Goal: Task Accomplishment & Management: Manage account settings

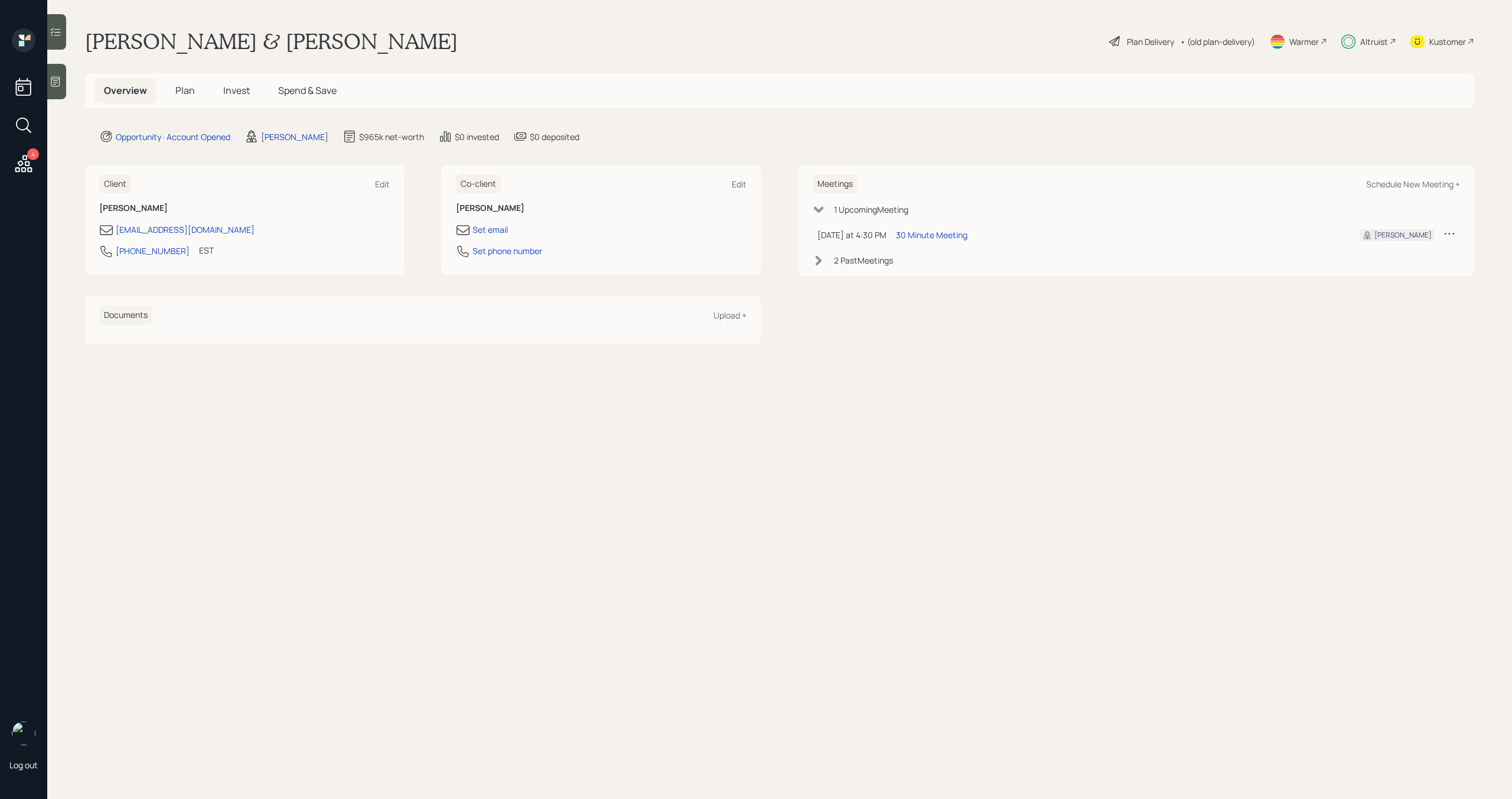
click at [187, 88] on span "Plan" at bounding box center [185, 90] width 20 height 13
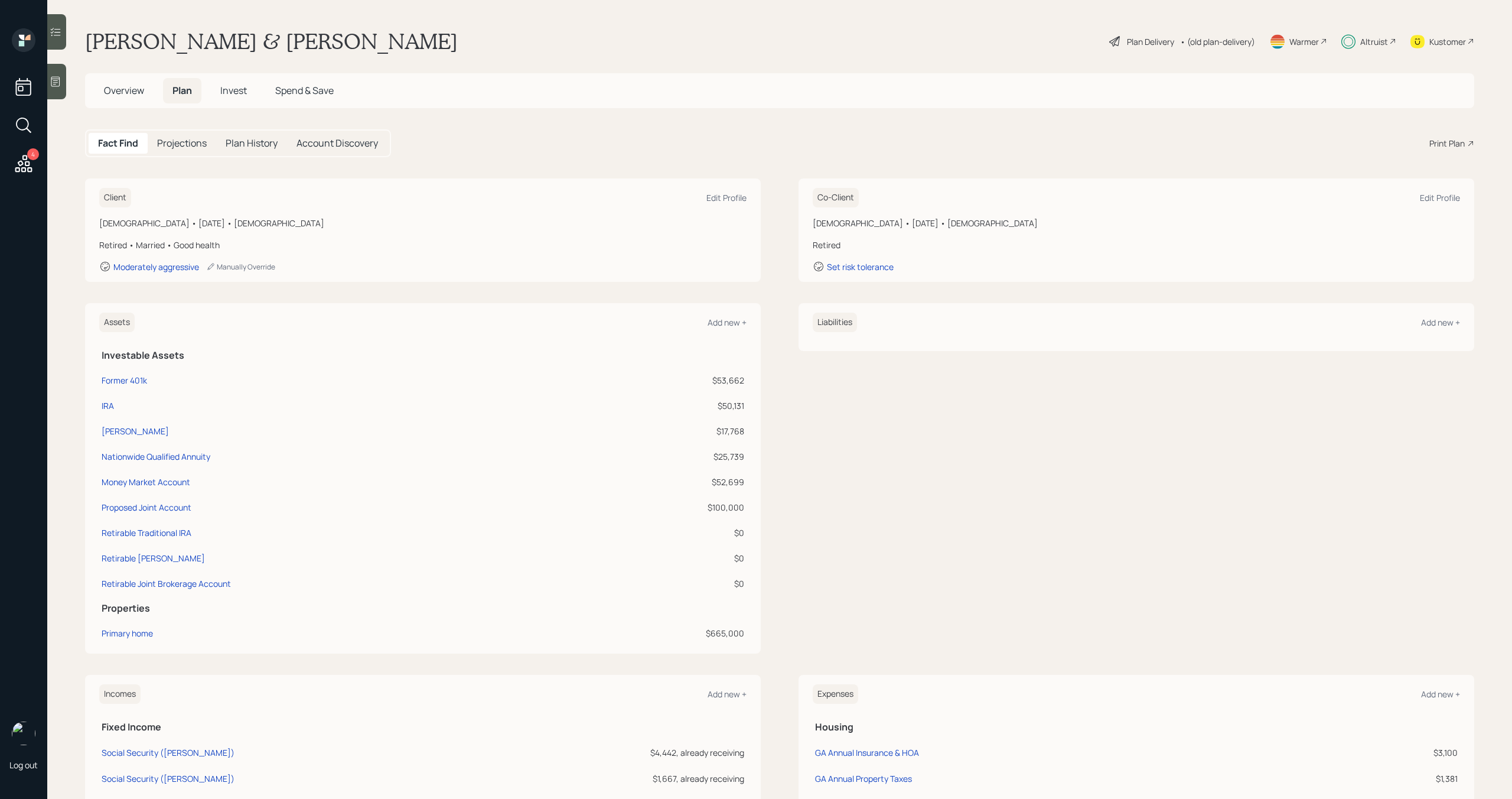
click at [234, 88] on span "Invest" at bounding box center [233, 90] width 27 height 13
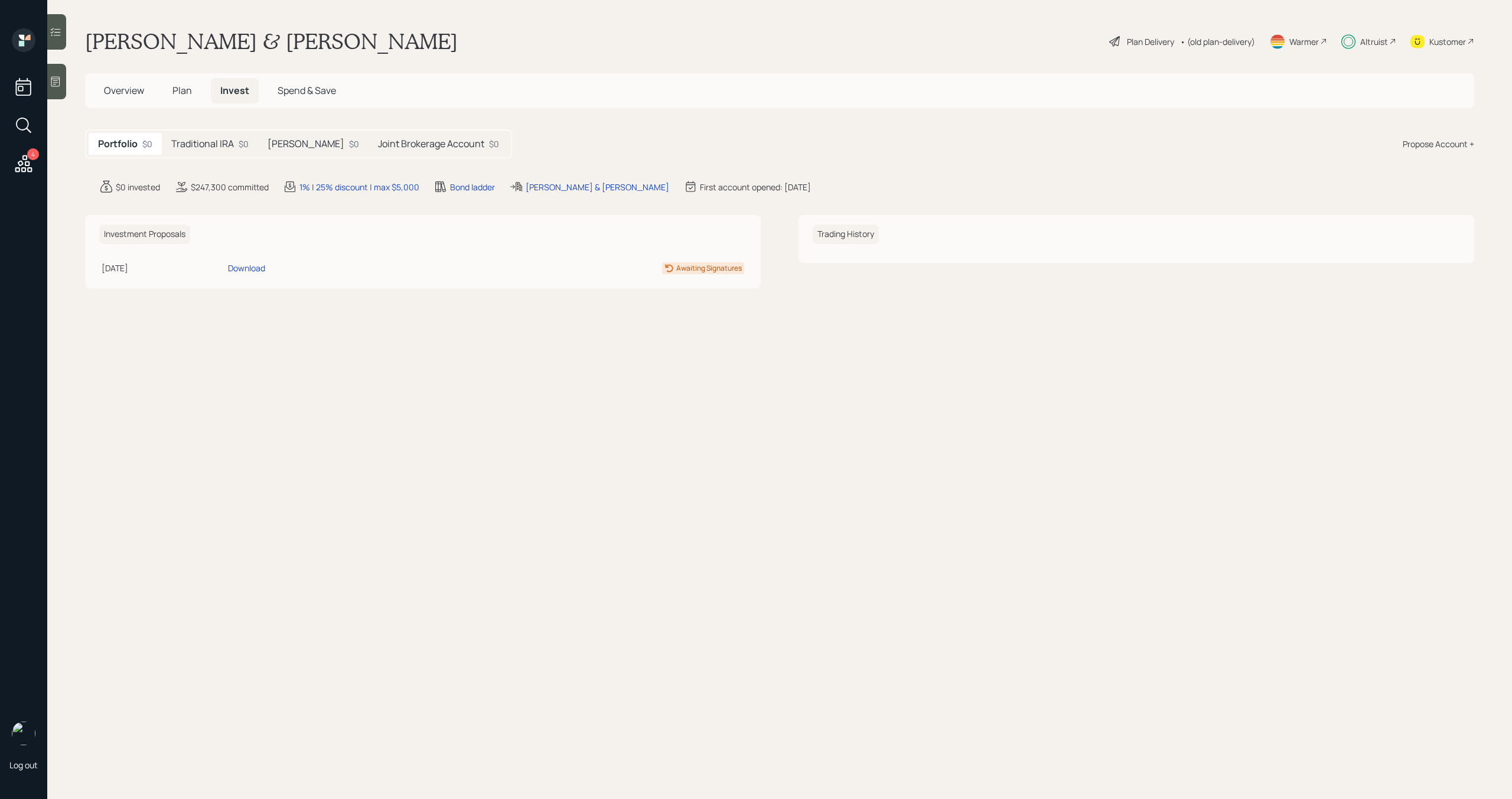
click at [240, 143] on div "$0" at bounding box center [243, 144] width 10 height 12
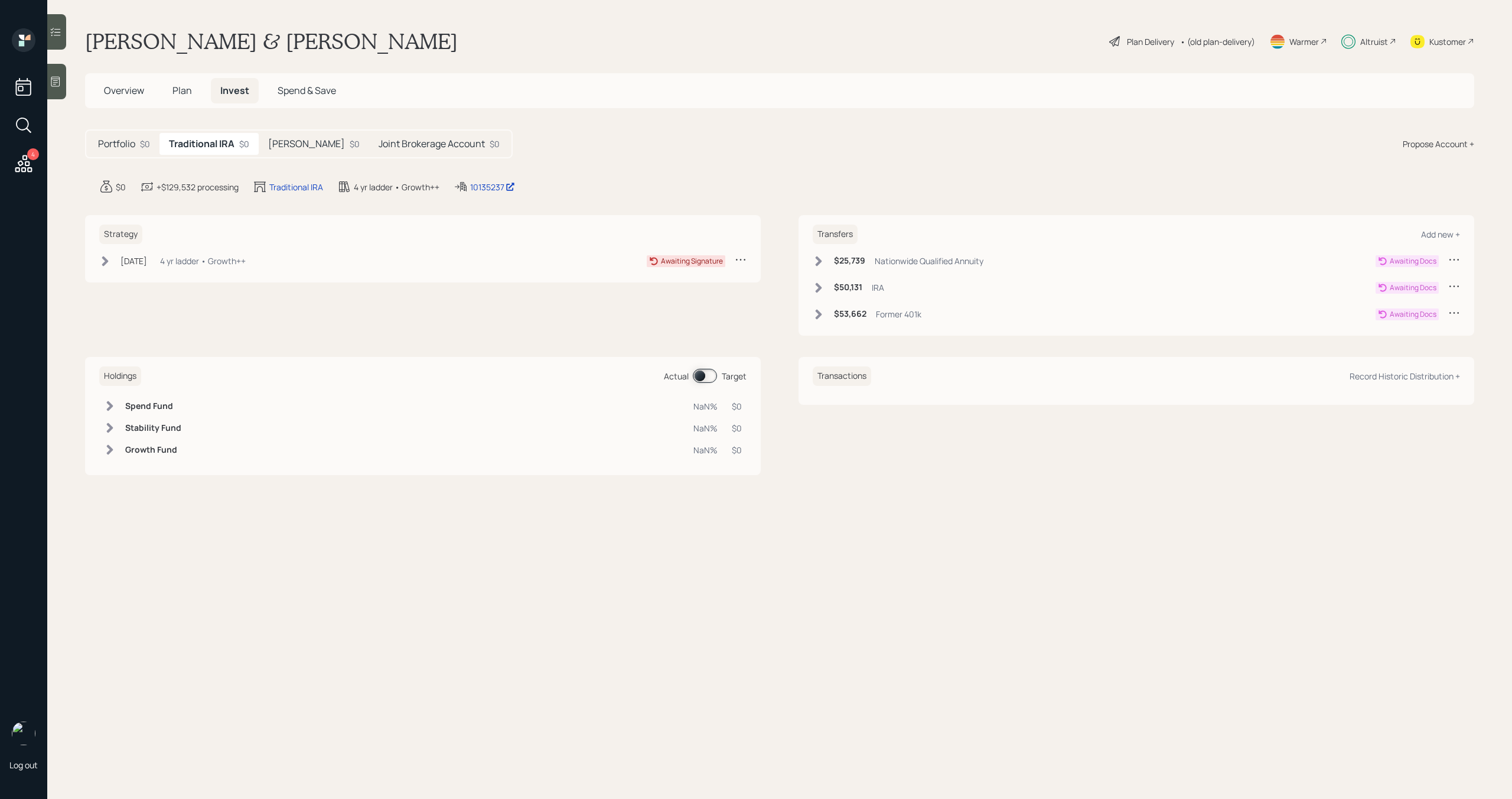
click at [294, 143] on h5 "Roth IRA" at bounding box center [306, 143] width 77 height 11
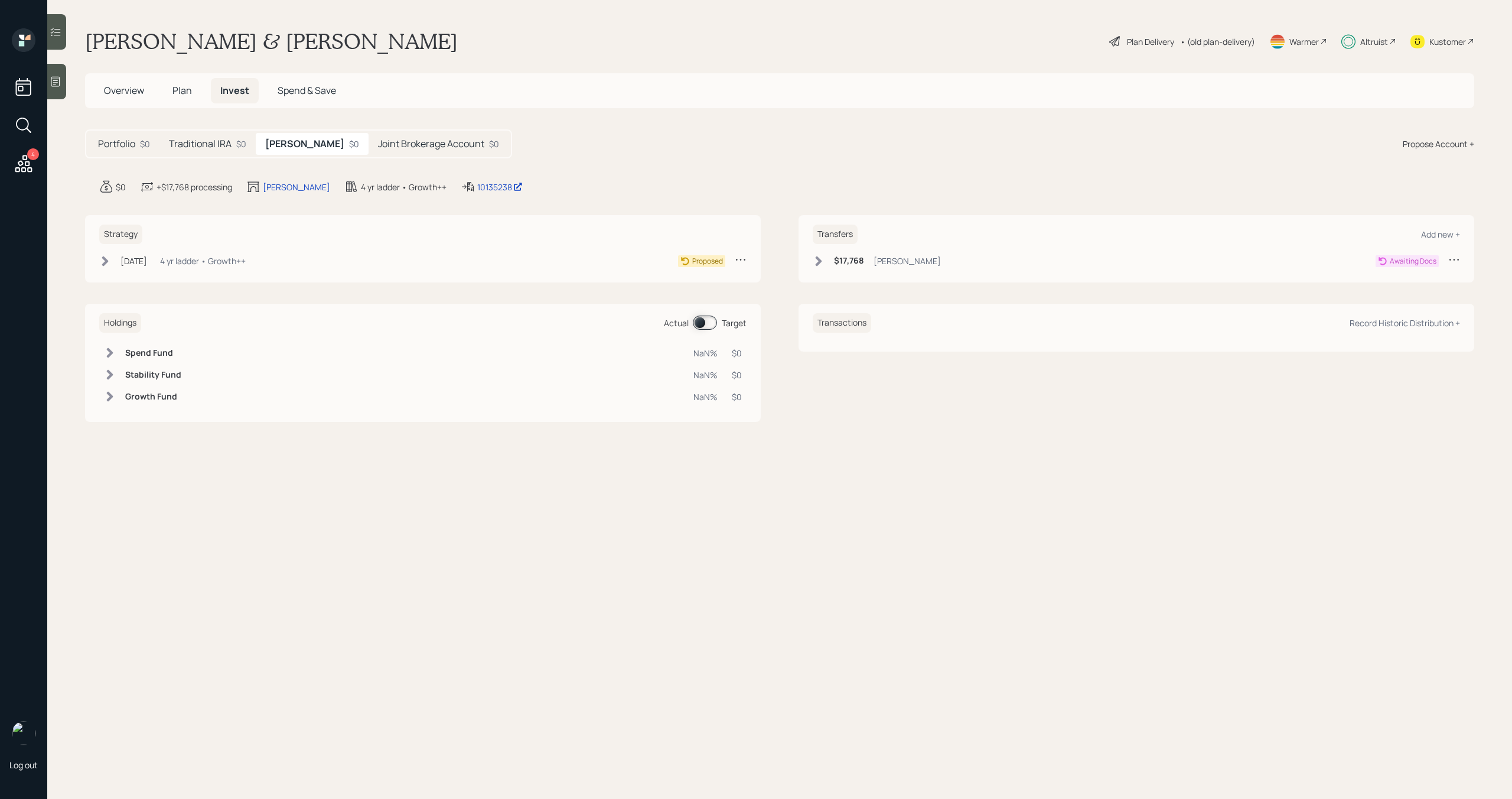
click at [378, 138] on h5 "Joint Brokerage Account" at bounding box center [431, 143] width 106 height 11
click at [273, 149] on h5 "Roth IRA" at bounding box center [303, 143] width 77 height 11
click at [229, 149] on h5 "Traditional IRA" at bounding box center [200, 143] width 62 height 11
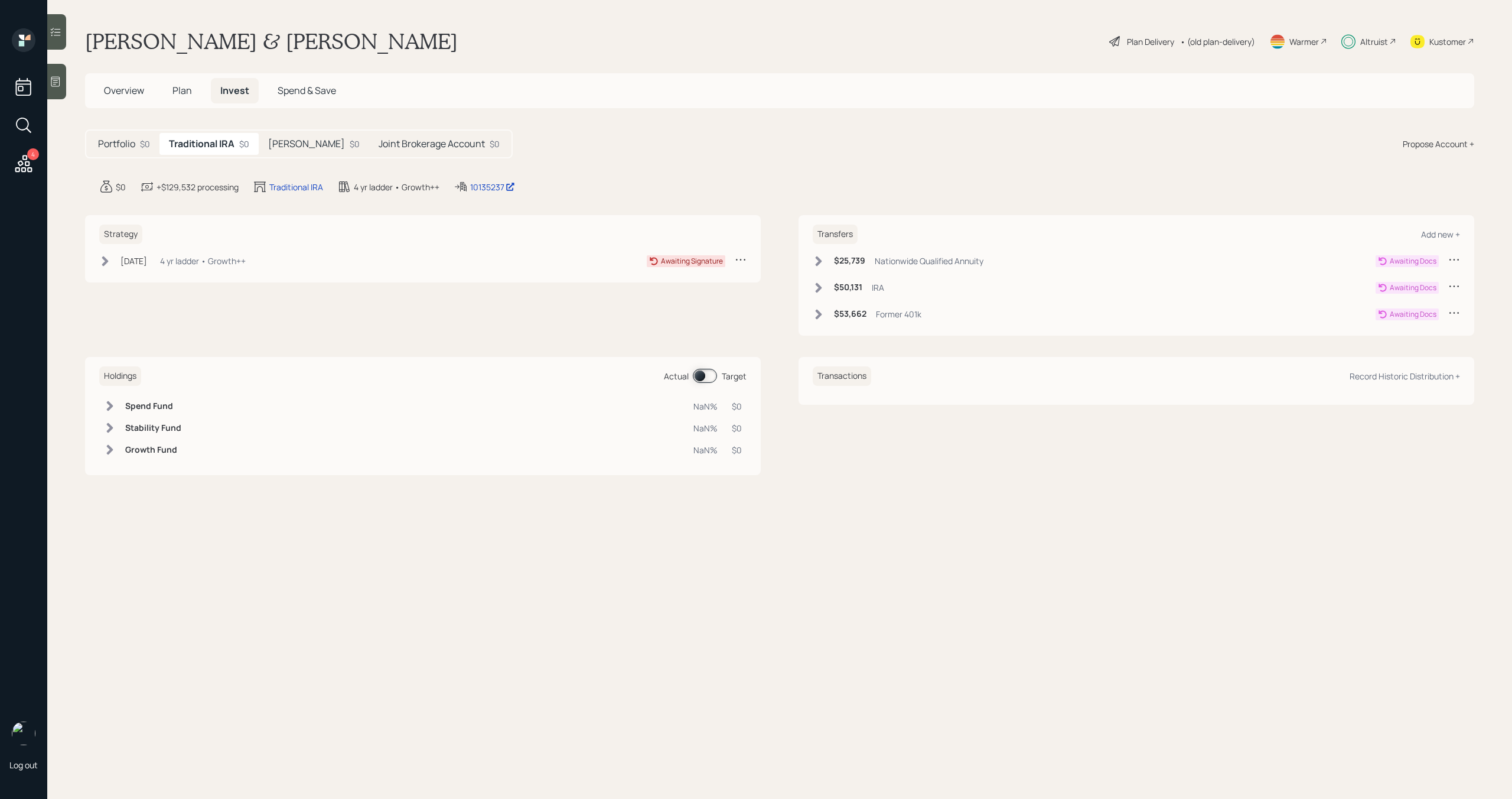
click at [296, 147] on h5 "Roth IRA" at bounding box center [306, 143] width 77 height 11
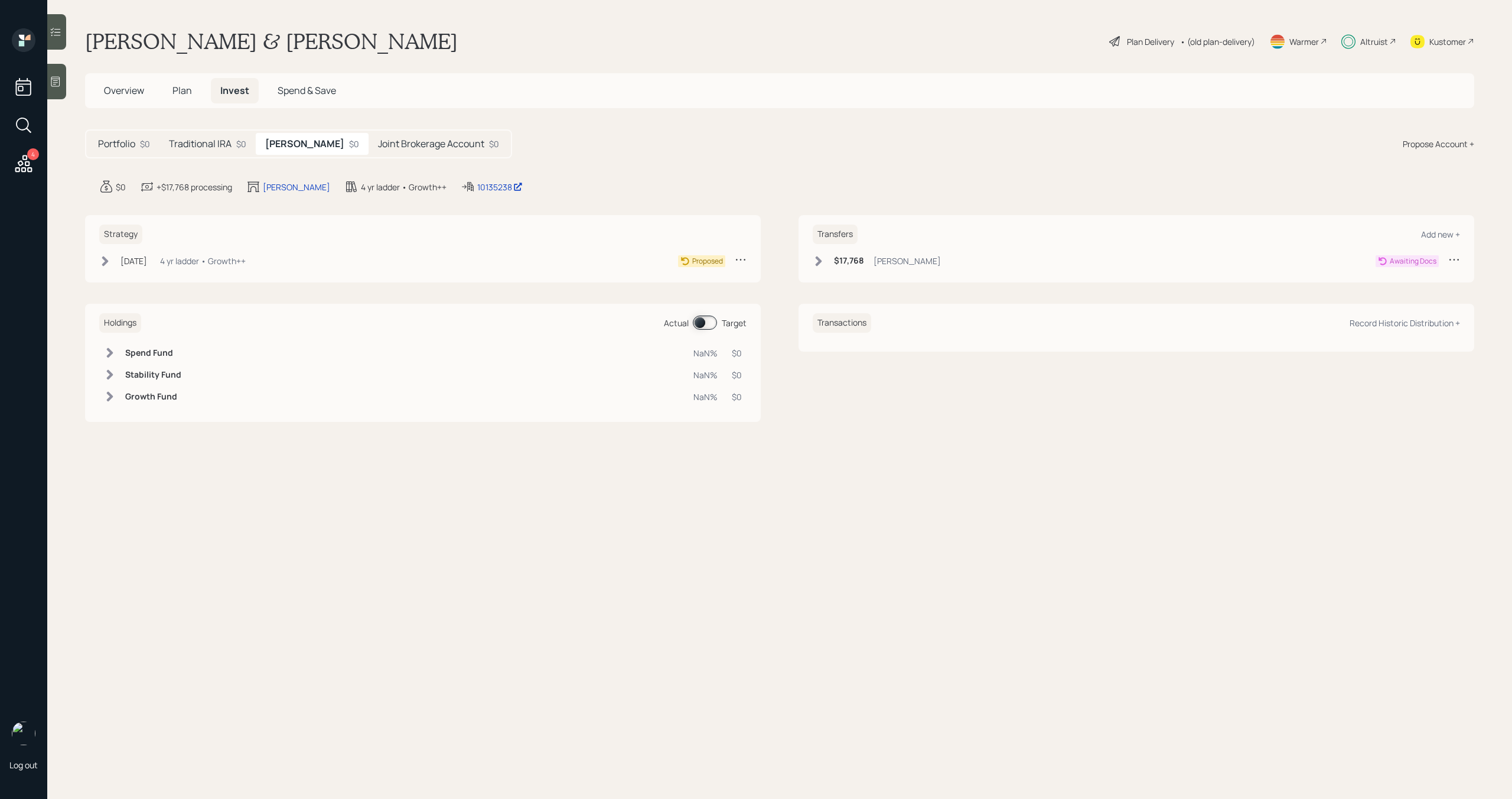
click at [378, 147] on h5 "Joint Brokerage Account" at bounding box center [431, 143] width 106 height 11
click at [232, 147] on div "Traditional IRA $0" at bounding box center [207, 143] width 96 height 22
